Goal: Find specific page/section: Find specific page/section

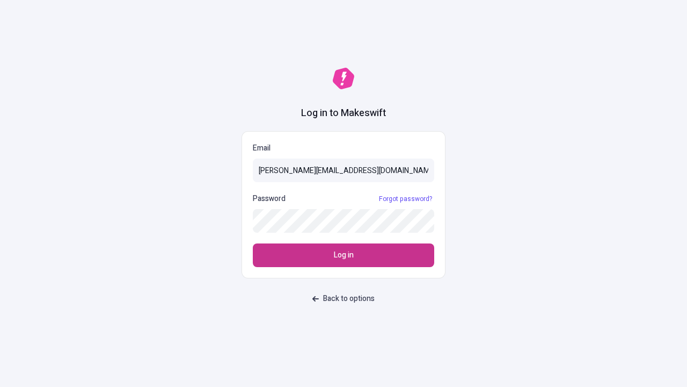
click at [344, 255] on span "Log in" at bounding box center [344, 255] width 20 height 12
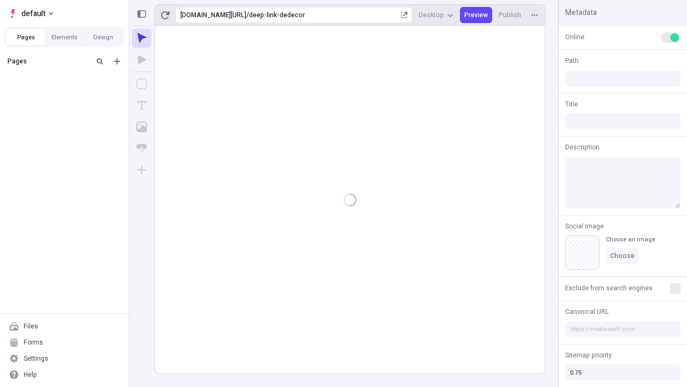
type input "/deep-link-dedecor"
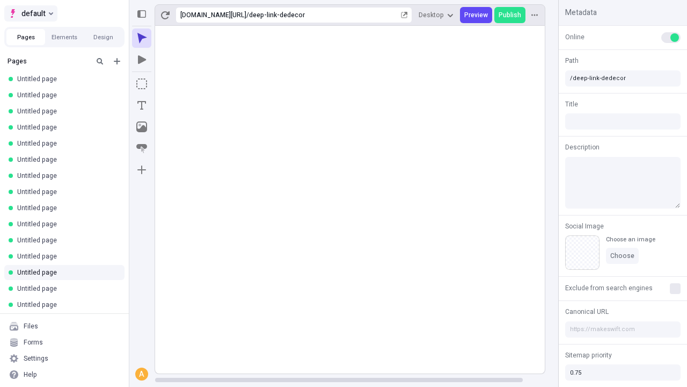
click at [30, 13] on span "default" at bounding box center [33, 13] width 24 height 13
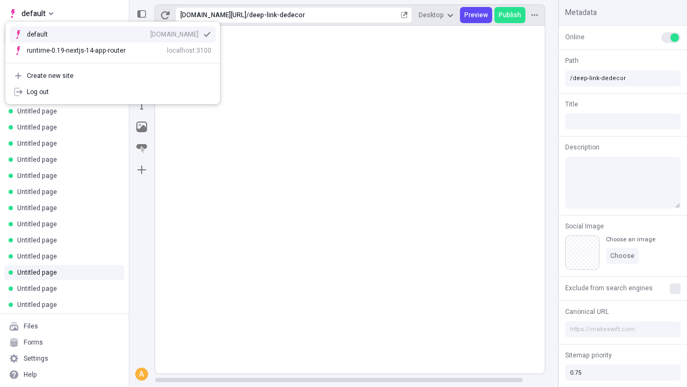
click at [150, 32] on div "[DOMAIN_NAME]" at bounding box center [174, 34] width 48 height 9
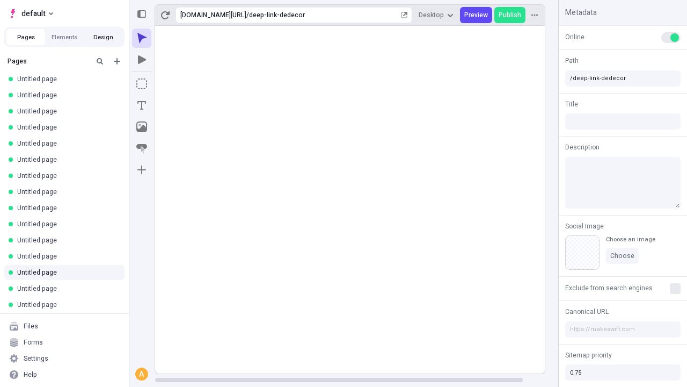
click at [103, 37] on button "Design" at bounding box center [103, 37] width 39 height 16
